Goal: Information Seeking & Learning: Learn about a topic

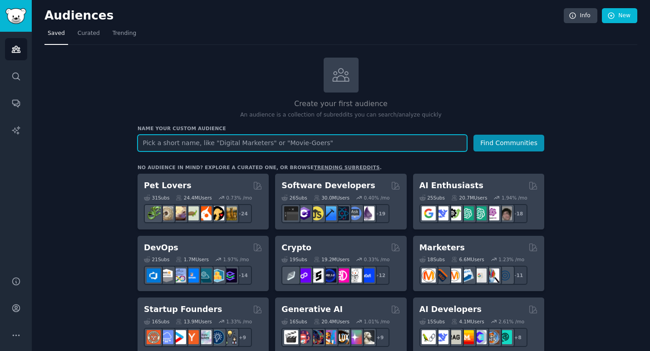
click at [332, 142] on input "text" at bounding box center [301, 143] width 329 height 17
type input "virtual tour"
click at [473, 135] on button "Find Communities" at bounding box center [508, 143] width 71 height 17
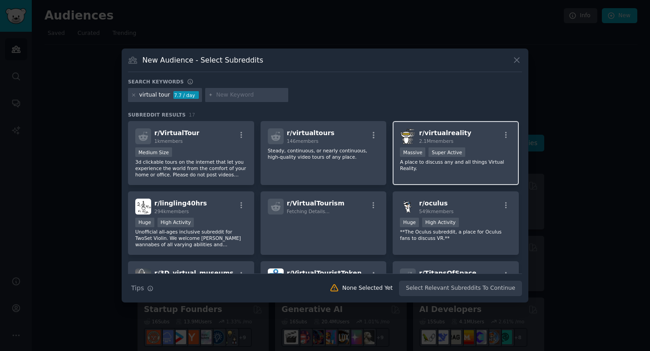
drag, startPoint x: 454, startPoint y: 132, endPoint x: 432, endPoint y: 134, distance: 21.4
click at [432, 134] on span "r/ virtualreality" at bounding box center [445, 132] width 52 height 7
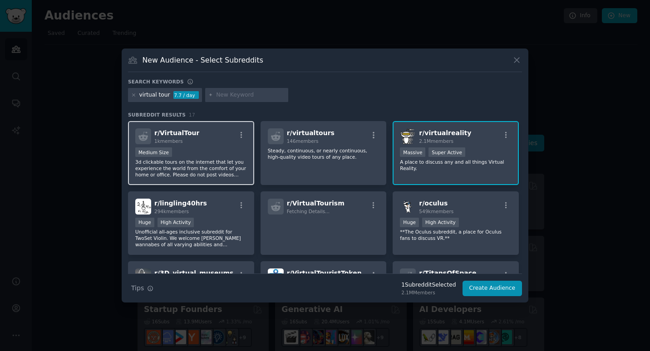
click at [196, 134] on div "r/ VirtualTour 1k members" at bounding box center [191, 136] width 112 height 16
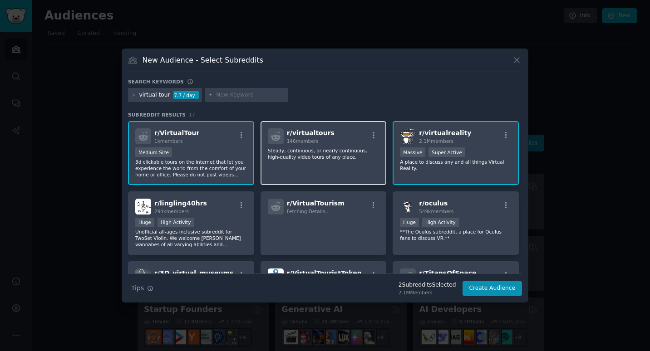
click at [333, 148] on p "Steady, continuous, or nearly continuous, high-quality video tours of any place." at bounding box center [324, 153] width 112 height 13
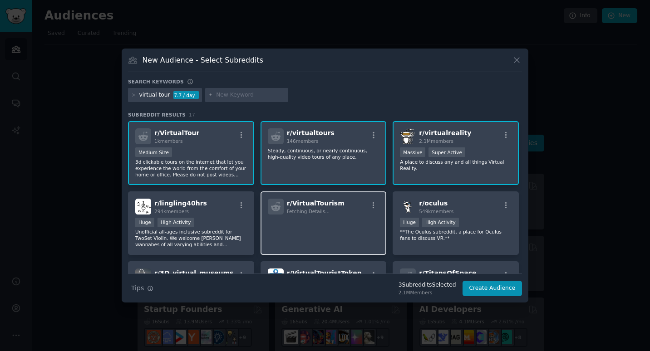
click at [322, 207] on span "r/ VirtualTourism" at bounding box center [316, 203] width 58 height 7
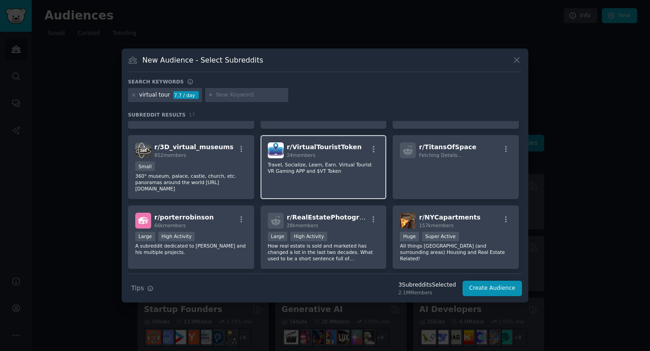
scroll to position [131, 0]
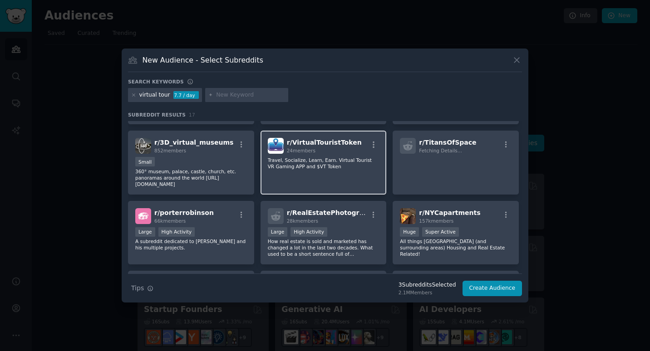
click at [333, 238] on div "Large High Activity" at bounding box center [324, 232] width 112 height 11
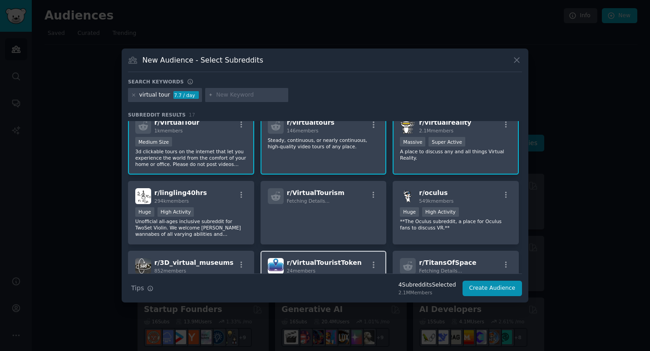
scroll to position [13, 0]
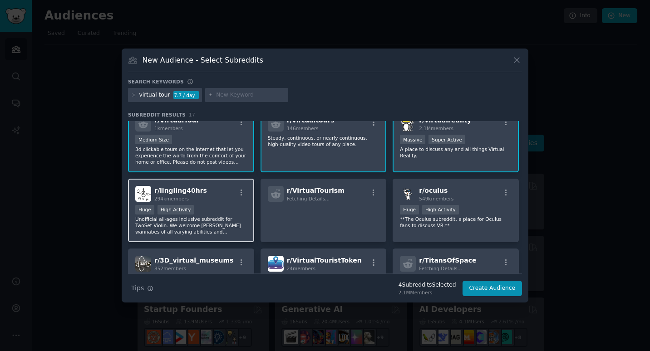
click at [221, 204] on div "r/ lingling40hrs 294k members Huge High Activity Unofficial all-ages inclusive …" at bounding box center [191, 211] width 126 height 64
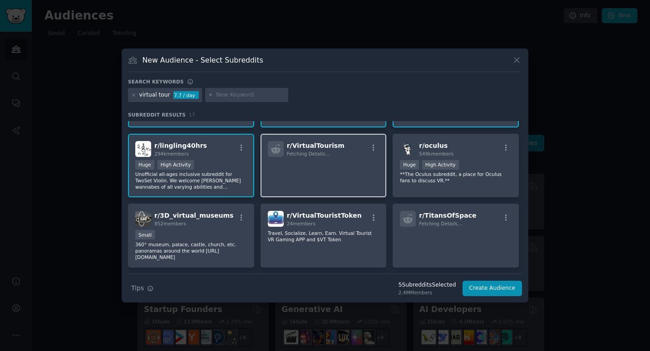
scroll to position [56, 0]
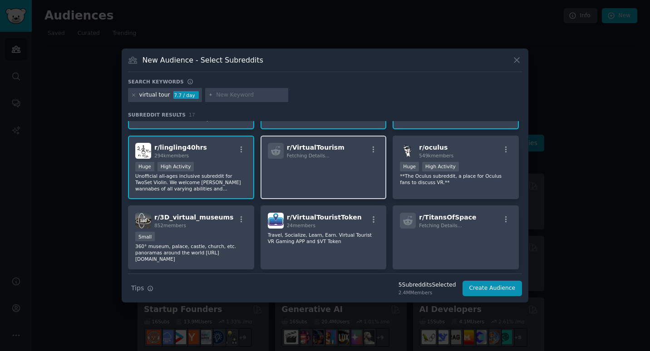
click at [304, 181] on div "r/ VirtualTourism Fetching Details..." at bounding box center [323, 168] width 126 height 64
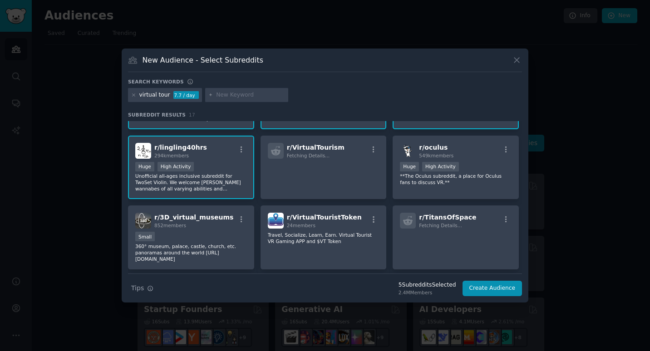
click at [201, 155] on div "r/ lingling40hrs 294k members" at bounding box center [191, 151] width 112 height 16
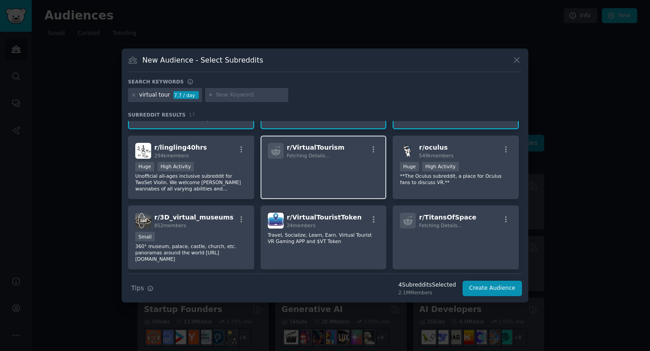
click at [311, 159] on div "r/ VirtualTourism Fetching Details..." at bounding box center [323, 168] width 126 height 64
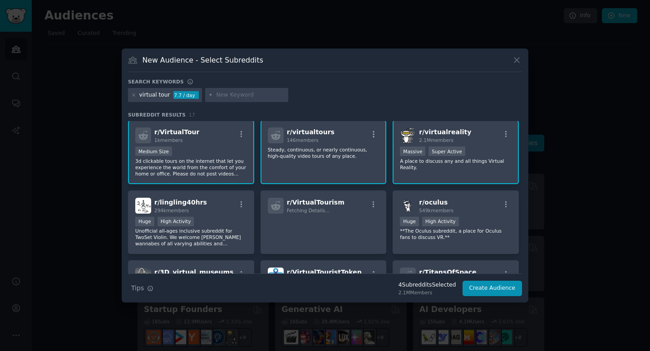
scroll to position [0, 0]
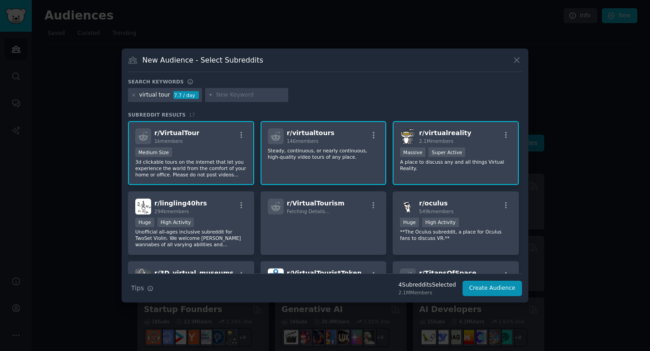
click at [218, 93] on input "text" at bounding box center [250, 95] width 69 height 8
click at [131, 97] on icon at bounding box center [133, 95] width 5 height 5
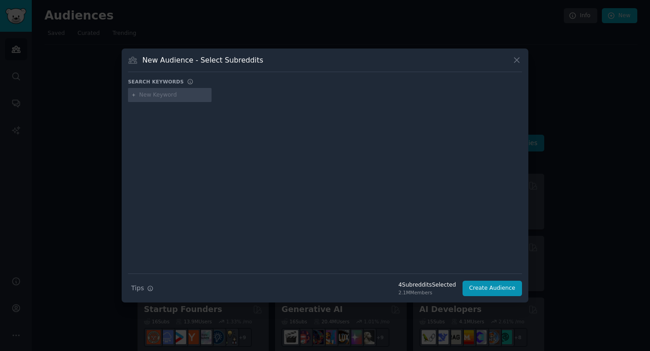
click at [167, 92] on input "text" at bounding box center [173, 95] width 69 height 8
type input "tts"
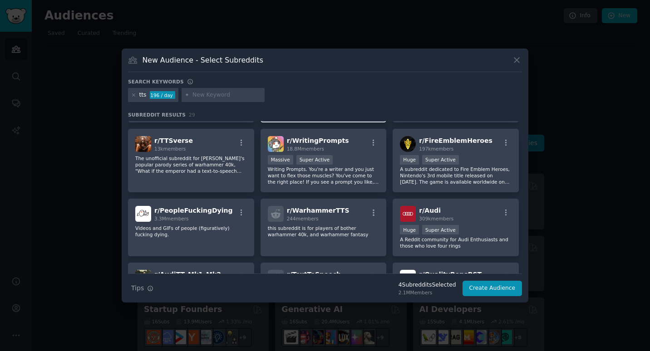
scroll to position [64, 0]
click at [134, 93] on icon at bounding box center [133, 95] width 5 height 5
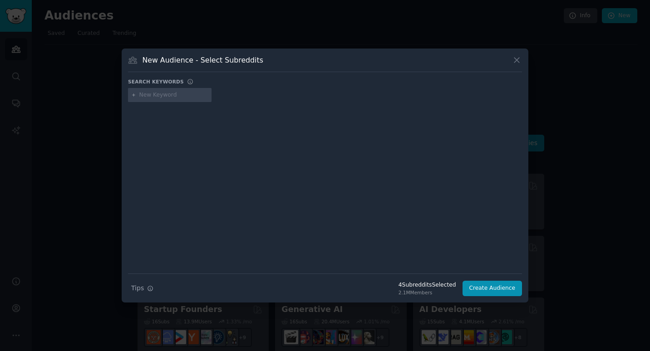
click at [171, 95] on input "text" at bounding box center [173, 95] width 69 height 8
type input "text to speech"
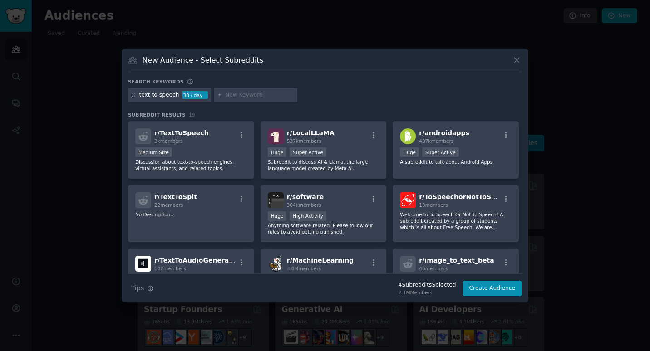
click at [132, 96] on icon at bounding box center [133, 95] width 5 height 5
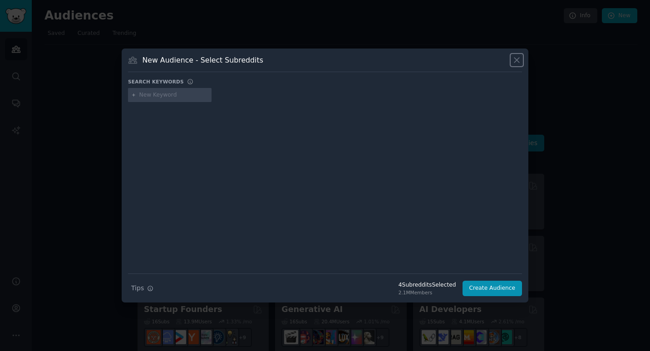
click at [519, 59] on icon at bounding box center [517, 60] width 10 height 10
